Goal: Transaction & Acquisition: Purchase product/service

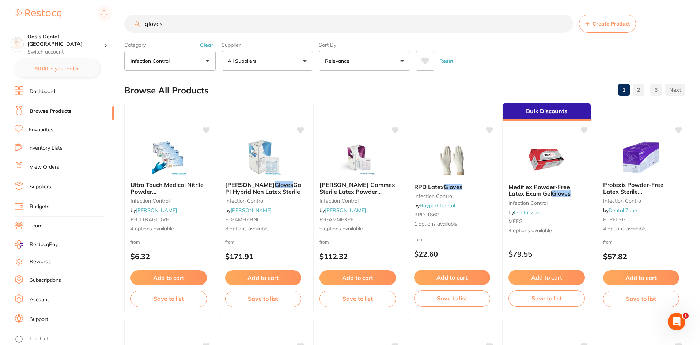
click at [306, 28] on input "gloves" at bounding box center [348, 24] width 449 height 18
drag, startPoint x: 262, startPoint y: 26, endPoint x: 122, endPoint y: 33, distance: 140.4
click at [122, 33] on div "$0.00 Oasis Dental - Brighton Switch account Oasis Dental - [GEOGRAPHIC_DATA] $…" at bounding box center [350, 172] width 700 height 345
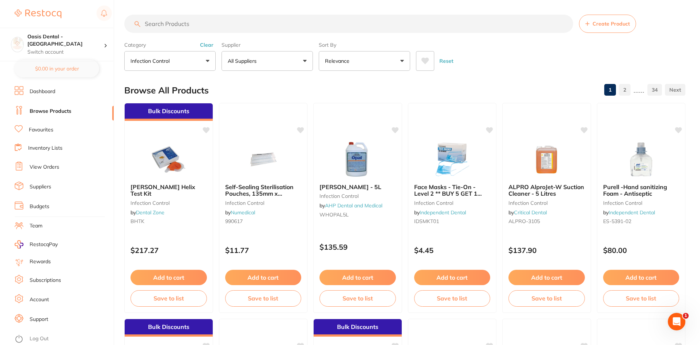
scroll to position [0, 0]
click at [362, 20] on input "search" at bounding box center [348, 24] width 449 height 18
click at [397, 22] on input "search" at bounding box center [348, 24] width 449 height 18
click at [468, 26] on input "search" at bounding box center [348, 24] width 449 height 18
click at [322, 22] on input "search" at bounding box center [348, 24] width 449 height 18
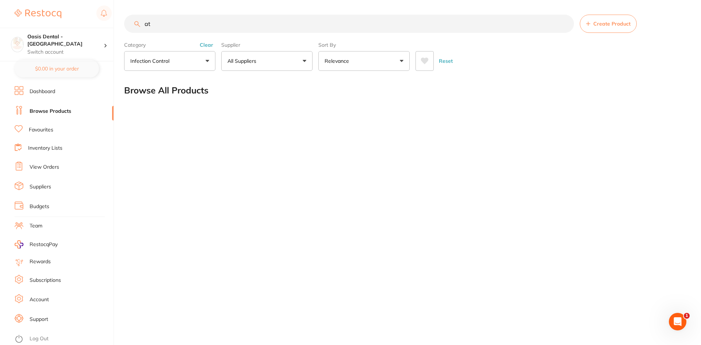
type input "a"
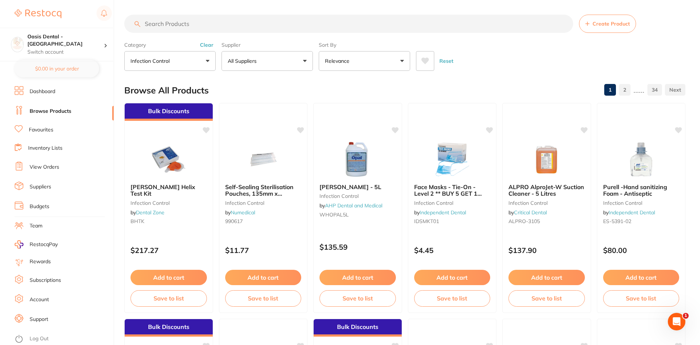
click at [202, 26] on input "search" at bounding box center [348, 24] width 449 height 18
click at [243, 27] on input "search" at bounding box center [348, 24] width 449 height 18
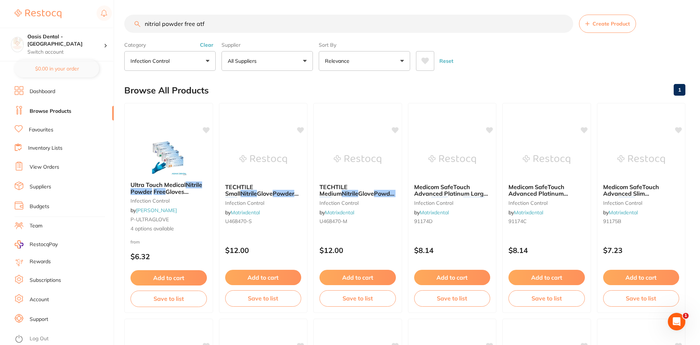
click at [145, 25] on input "nitrial powder free atf" at bounding box center [348, 24] width 449 height 18
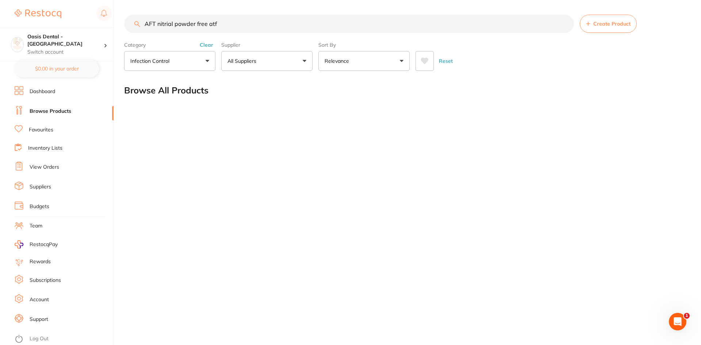
type input "AFT nitrial powder free atf"
click at [144, 57] on button "infection control" at bounding box center [169, 61] width 91 height 20
click at [270, 56] on button "All Suppliers" at bounding box center [266, 61] width 91 height 20
click at [271, 57] on button "All Suppliers" at bounding box center [266, 61] width 91 height 20
click at [366, 60] on button "Relevance" at bounding box center [364, 61] width 91 height 20
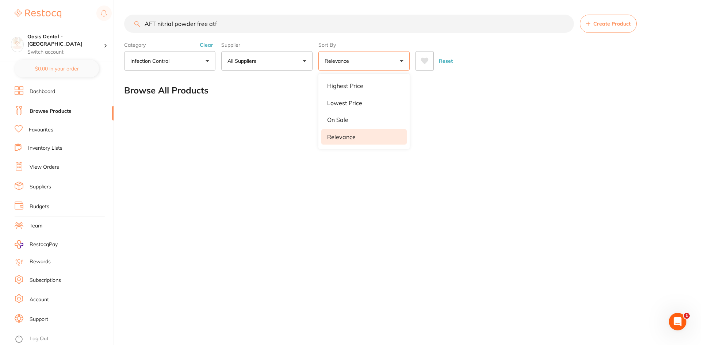
click at [370, 60] on button "Relevance" at bounding box center [364, 61] width 91 height 20
drag, startPoint x: 192, startPoint y: 24, endPoint x: 0, endPoint y: 20, distance: 191.8
click at [0, 20] on div "$0.00 Oasis Dental - Brighton Switch account Oasis Dental - [GEOGRAPHIC_DATA] $…" at bounding box center [350, 172] width 701 height 345
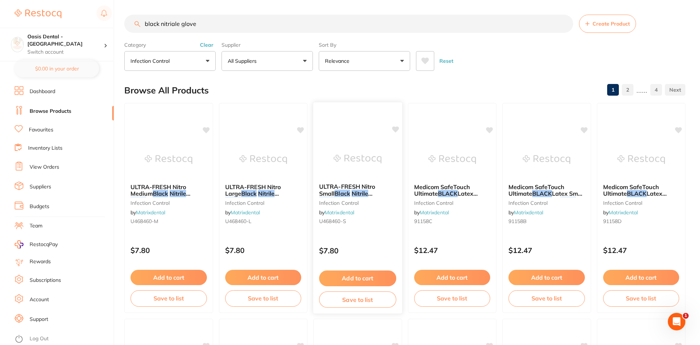
click at [365, 278] on button "Add to cart" at bounding box center [357, 279] width 77 height 16
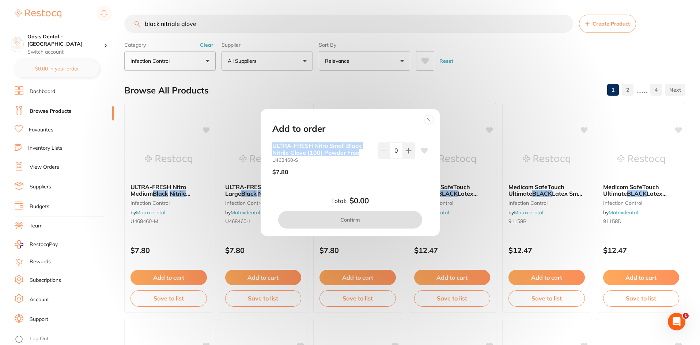
drag, startPoint x: 272, startPoint y: 148, endPoint x: 356, endPoint y: 152, distance: 84.1
click at [359, 153] on b "ULTRA-FRESH Nitro Small Black Nitrile Glove (100) Powder Free" at bounding box center [321, 149] width 99 height 14
copy b "ULTRA-FRESH Nitro Small Black Nitrile Glove (100) Powder Free"
click at [430, 119] on circle at bounding box center [428, 119] width 8 height 8
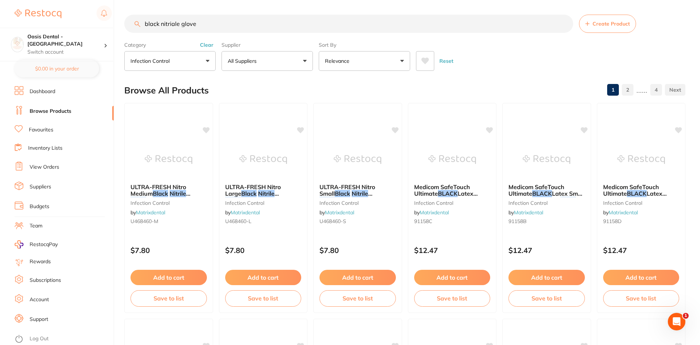
drag, startPoint x: 160, startPoint y: 22, endPoint x: 137, endPoint y: 17, distance: 23.6
click at [137, 17] on input "black nitriale glove" at bounding box center [348, 24] width 449 height 18
type input "nitriale glove"
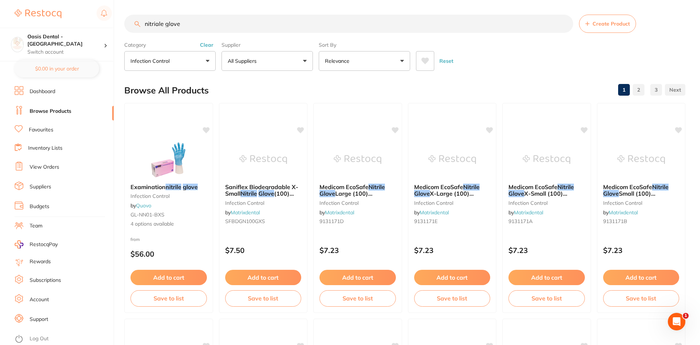
drag, startPoint x: 189, startPoint y: 26, endPoint x: 24, endPoint y: 23, distance: 164.1
click at [23, 24] on div "$0.00 Oasis Dental - Brighton Switch account Oasis Dental - [GEOGRAPHIC_DATA] $…" at bounding box center [350, 172] width 700 height 345
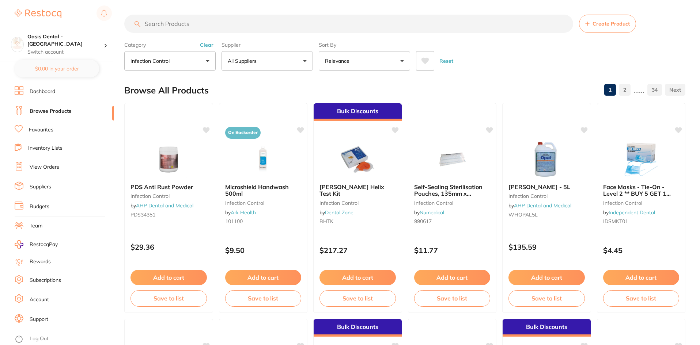
paste input "DIMIPLE PLIER ALIGNERS"
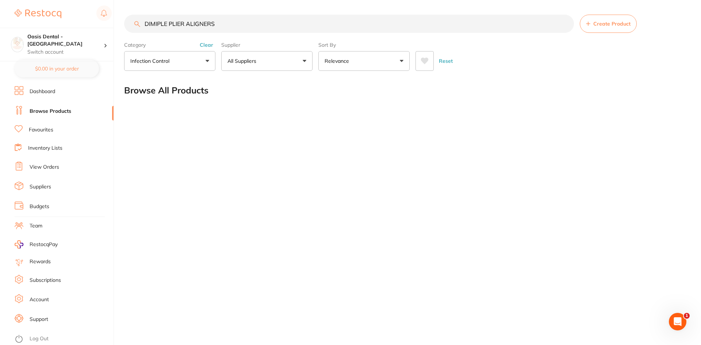
click at [337, 28] on input "DIMIPLE PLIER ALIGNERS" at bounding box center [349, 24] width 450 height 18
drag, startPoint x: 225, startPoint y: 27, endPoint x: 189, endPoint y: 25, distance: 37.0
click at [189, 25] on input "DIMIPLE PLIER ALIGNERS" at bounding box center [349, 24] width 450 height 18
type input "DIMIPLE PLIER"
click at [216, 21] on input "DIMIPLE PLIER" at bounding box center [349, 24] width 450 height 18
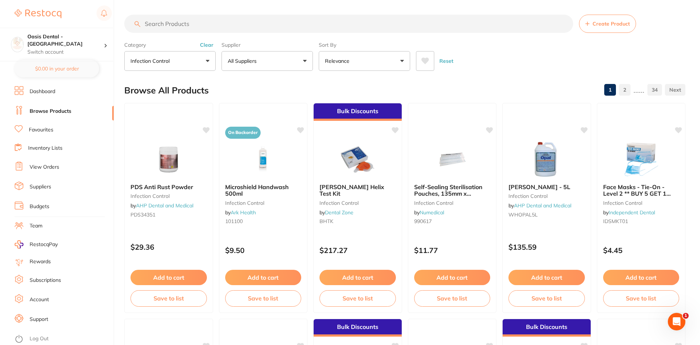
click at [250, 29] on input "search" at bounding box center [348, 24] width 449 height 18
type input "nitrile powder free gloves"
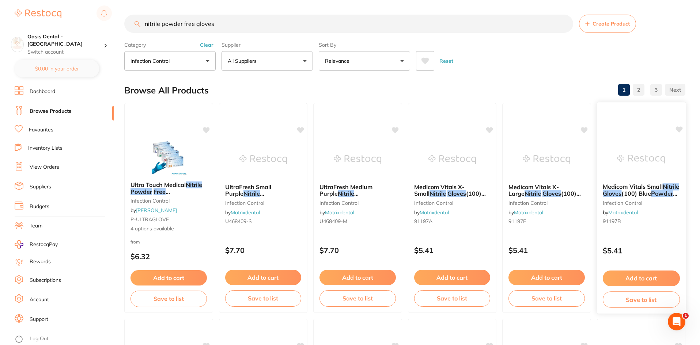
scroll to position [37, 0]
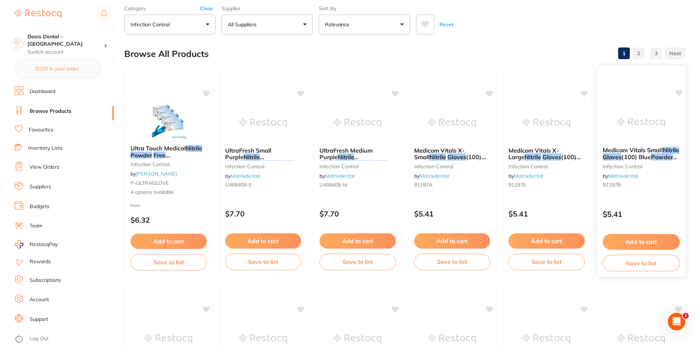
click at [646, 241] on button "Add to cart" at bounding box center [640, 242] width 77 height 16
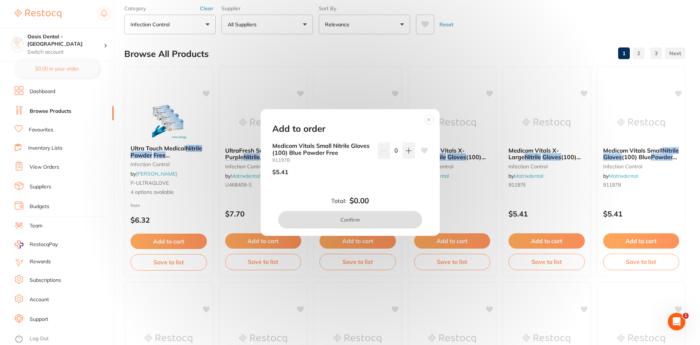
scroll to position [0, 0]
click at [407, 151] on icon at bounding box center [409, 151] width 6 height 6
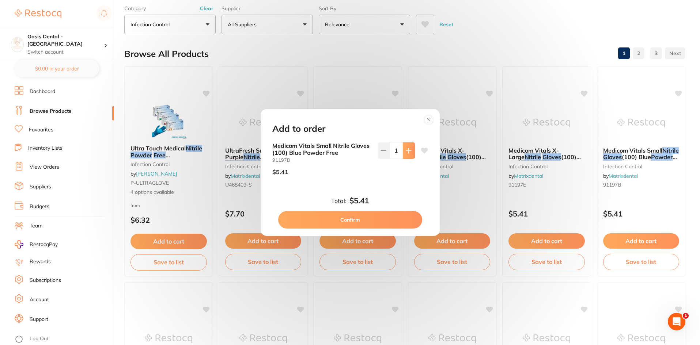
click at [408, 148] on icon at bounding box center [409, 151] width 6 height 6
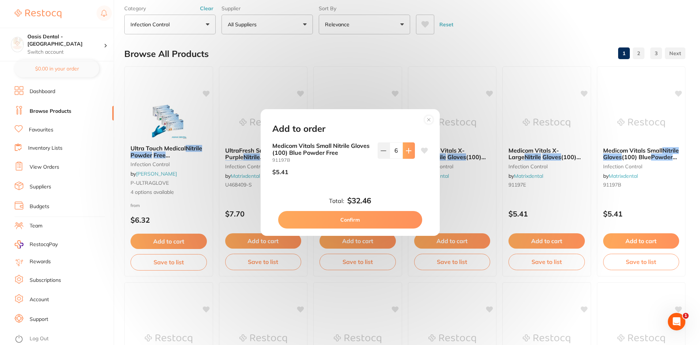
click at [408, 148] on icon at bounding box center [409, 151] width 6 height 6
click at [409, 148] on icon at bounding box center [409, 151] width 6 height 6
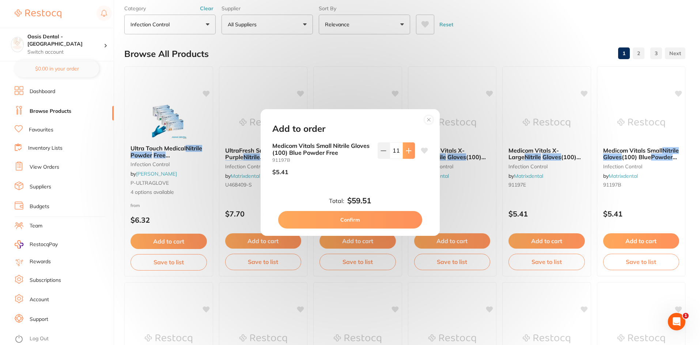
click at [409, 148] on icon at bounding box center [409, 151] width 6 height 6
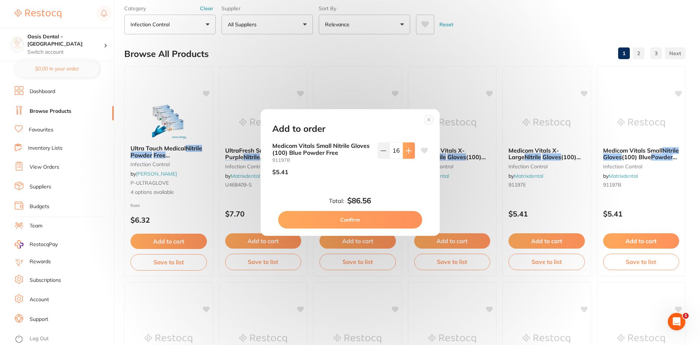
click at [409, 148] on icon at bounding box center [409, 151] width 6 height 6
type input "20"
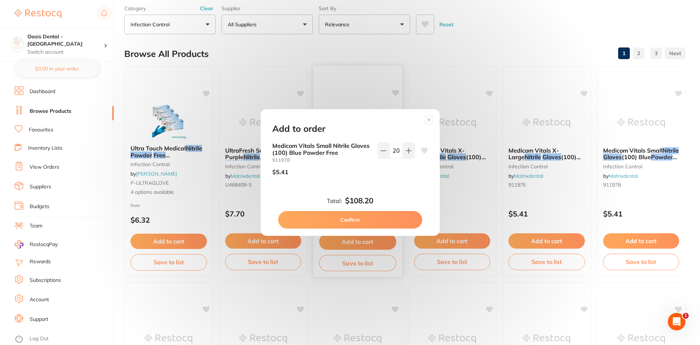
click at [357, 222] on button "Confirm" at bounding box center [350, 220] width 144 height 18
checkbox input "false"
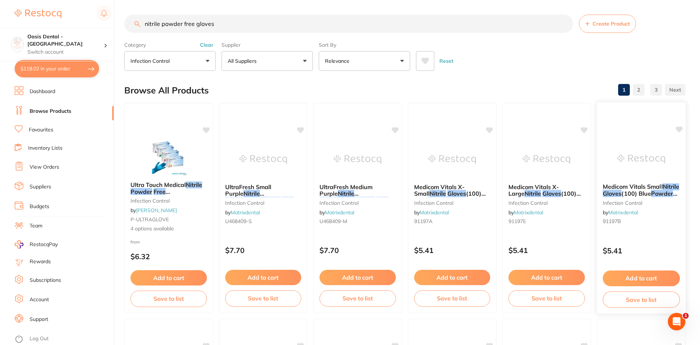
drag, startPoint x: 627, startPoint y: 186, endPoint x: 676, endPoint y: 195, distance: 49.4
click at [676, 195] on b "Medicom Vitals Small Nitrile Gloves (100) Blue Powder Free" at bounding box center [640, 190] width 77 height 14
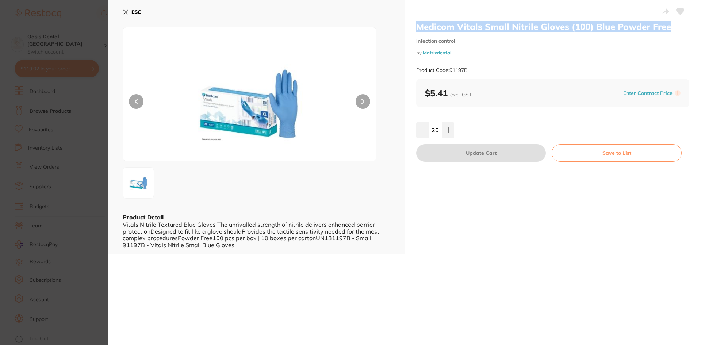
drag, startPoint x: 646, startPoint y: 191, endPoint x: 666, endPoint y: 30, distance: 162.4
click at [666, 30] on h2 "Medicom Vitals Small Nitrile Gloves (100) Blue Powder Free" at bounding box center [552, 26] width 273 height 11
copy h2 "Medicom Vitals Small Nitrile Gloves (100) Blue Powder Free"
click at [128, 13] on icon at bounding box center [126, 12] width 6 height 6
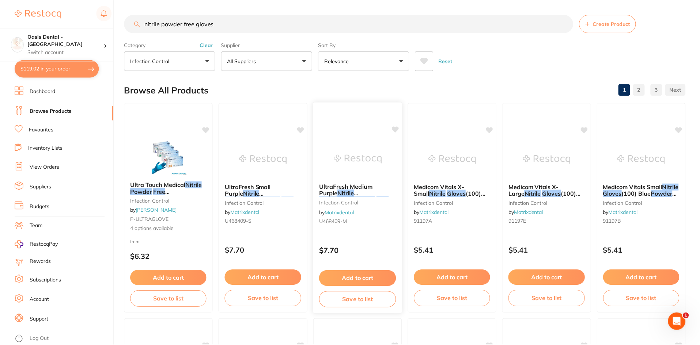
scroll to position [1, 0]
click at [388, 61] on button "Relevance" at bounding box center [364, 60] width 91 height 20
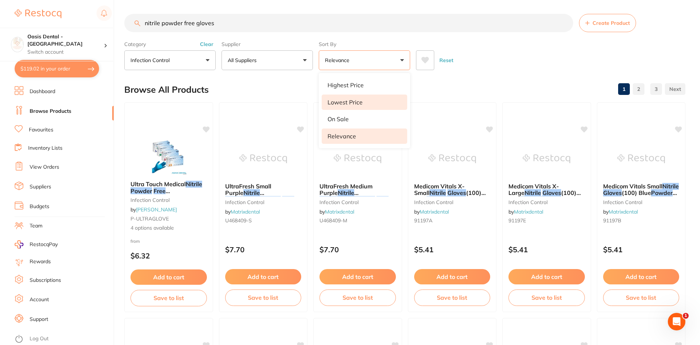
click at [359, 99] on p "Lowest Price" at bounding box center [344, 102] width 35 height 7
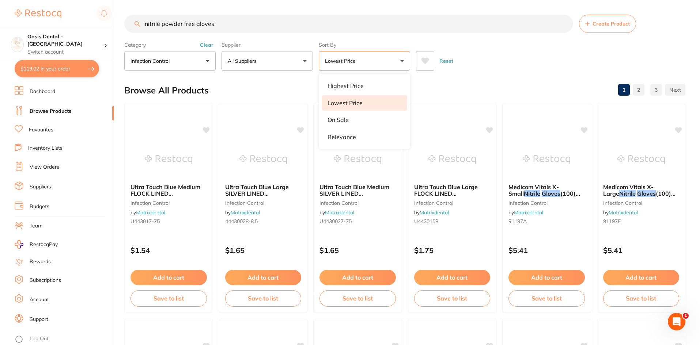
scroll to position [0, 0]
click at [229, 25] on input "nitrile powder free gloves" at bounding box center [348, 24] width 449 height 18
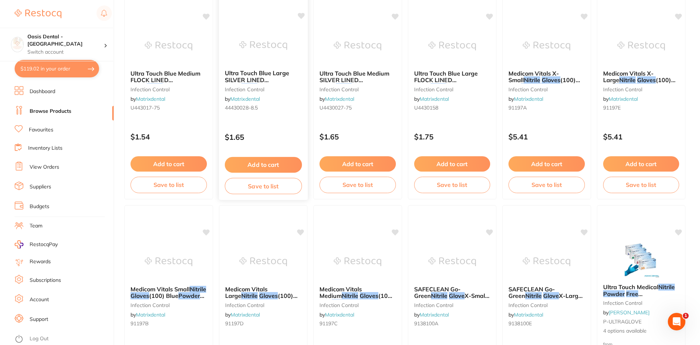
scroll to position [73, 0]
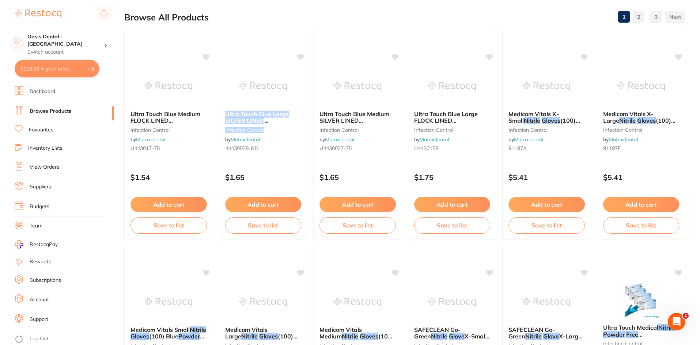
drag, startPoint x: 224, startPoint y: 107, endPoint x: 289, endPoint y: 121, distance: 66.9
click at [295, 125] on div "Ultra Touch Blue Large SILVER LINED Utility Glove (1 Pair) Size 8-8.5 infection…" at bounding box center [263, 132] width 88 height 55
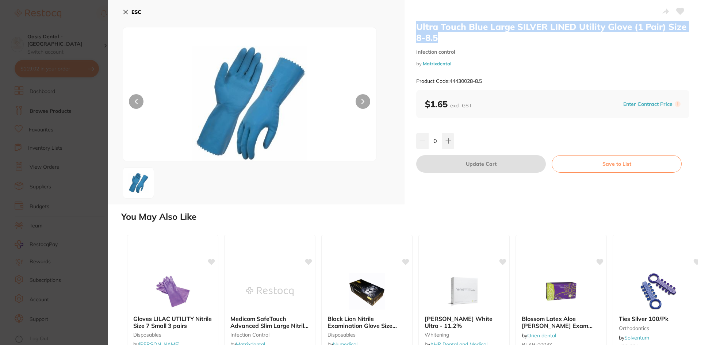
drag, startPoint x: 419, startPoint y: 24, endPoint x: 491, endPoint y: 38, distance: 73.4
click at [491, 38] on h2 "Ultra Touch Blue Large SILVER LINED Utility Glove (1 Pair) Size 8-8.5" at bounding box center [552, 32] width 273 height 22
copy h2 "Ultra Touch Blue Large SILVER LINED Utility Glove (1 Pair) Size 8-8.5"
click at [127, 11] on icon at bounding box center [126, 12] width 4 height 4
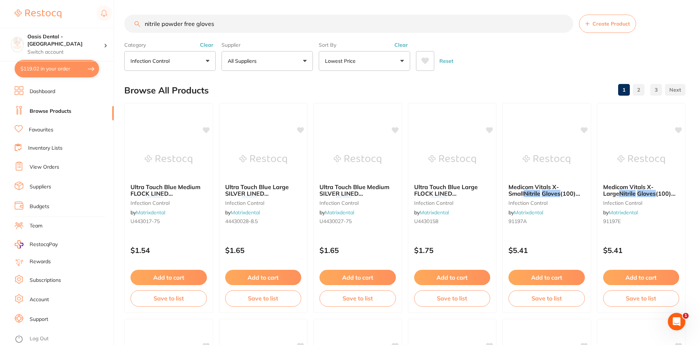
drag, startPoint x: 229, startPoint y: 23, endPoint x: 116, endPoint y: 19, distance: 113.0
click at [116, 19] on div "$119.02 Oasis Dental - Brighton Switch account Oasis Dental - [GEOGRAPHIC_DATA]…" at bounding box center [350, 172] width 700 height 345
click at [155, 26] on input "coats gloves" at bounding box center [348, 24] width 449 height 18
drag, startPoint x: 195, startPoint y: 25, endPoint x: 68, endPoint y: 12, distance: 128.2
click at [69, 14] on div "$119.02 Oasis Dental - Brighton Switch account Oasis Dental - [GEOGRAPHIC_DATA]…" at bounding box center [350, 172] width 700 height 345
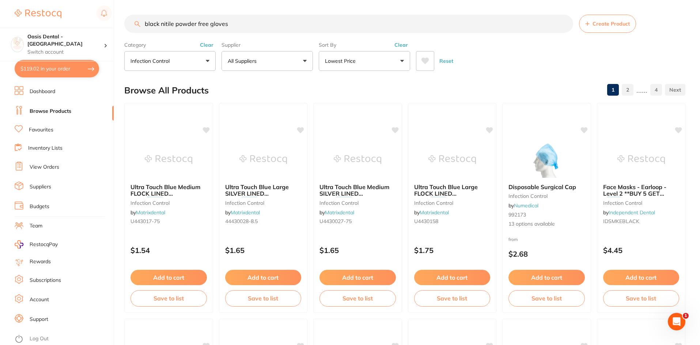
click at [170, 24] on input "black nitile powder free gloves" at bounding box center [348, 24] width 449 height 18
click at [290, 22] on input "black nitrile powder free gloves" at bounding box center [348, 24] width 449 height 18
drag, startPoint x: 161, startPoint y: 22, endPoint x: 132, endPoint y: 21, distance: 28.9
click at [132, 21] on input "black nitrile powder free gloves" at bounding box center [348, 24] width 449 height 18
click at [223, 27] on input "nitrile powder free gloves" at bounding box center [348, 24] width 449 height 18
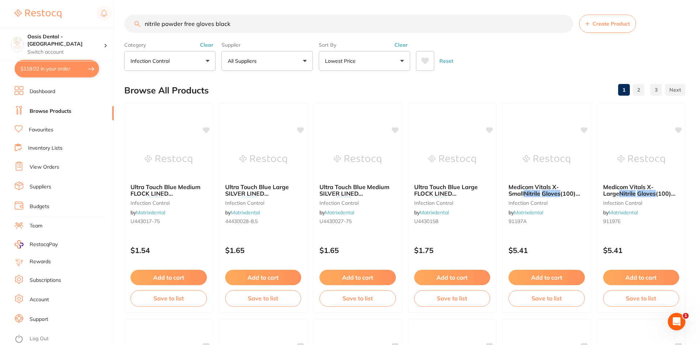
type input "nitrile powder free gloves black"
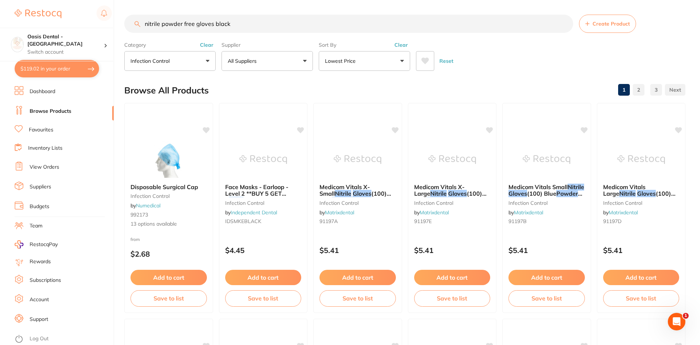
click at [366, 62] on button "Lowest Price" at bounding box center [364, 61] width 91 height 20
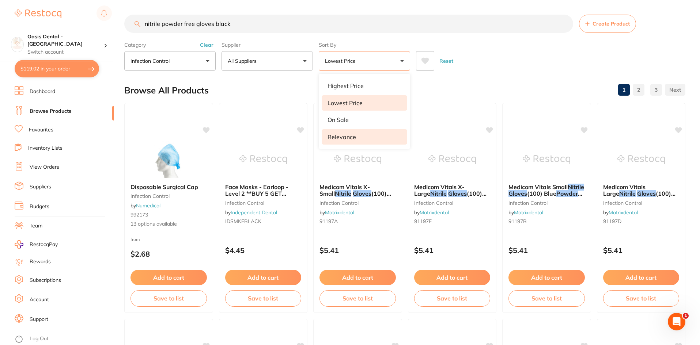
click at [344, 138] on p "Relevance" at bounding box center [341, 137] width 28 height 7
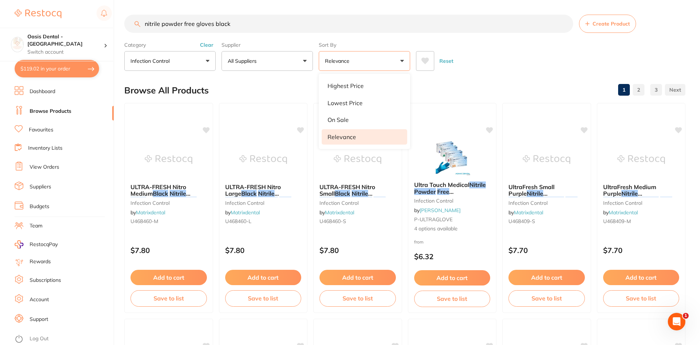
click at [355, 279] on button "Add to cart" at bounding box center [357, 277] width 76 height 15
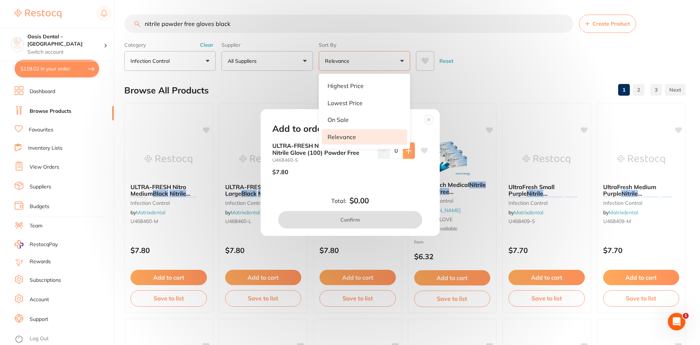
click at [410, 154] on button at bounding box center [409, 150] width 12 height 16
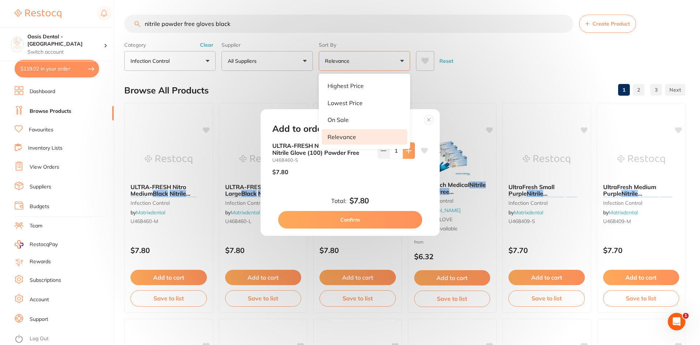
click at [406, 154] on button at bounding box center [409, 150] width 12 height 16
type input "3"
click at [365, 225] on button "Confirm" at bounding box center [350, 220] width 144 height 18
